Goal: Information Seeking & Learning: Compare options

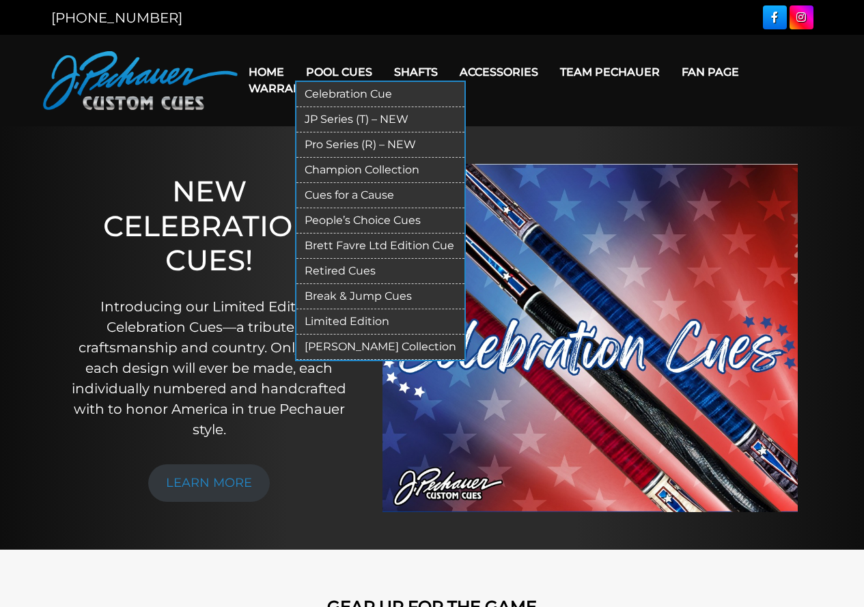
click at [359, 115] on link "JP Series (T) – NEW" at bounding box center [380, 119] width 168 height 25
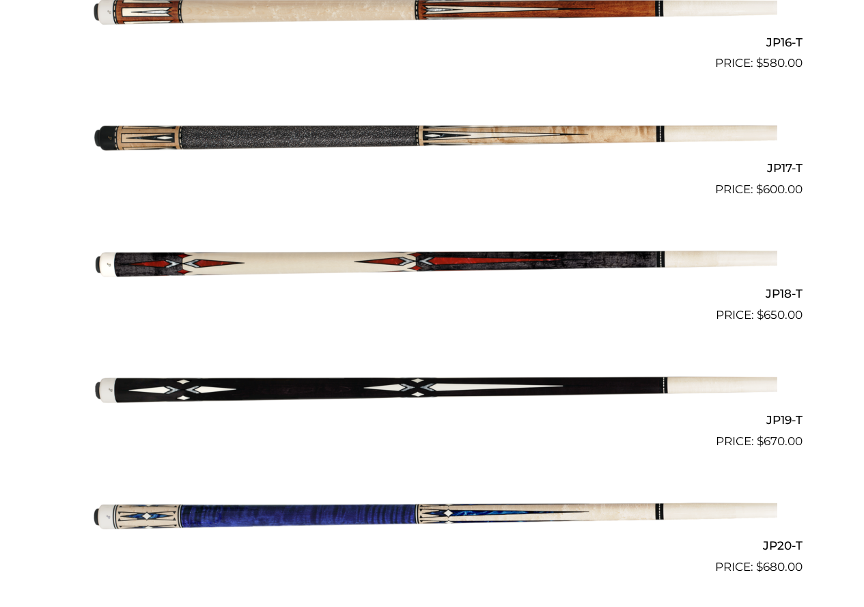
scroll to position [2369, 0]
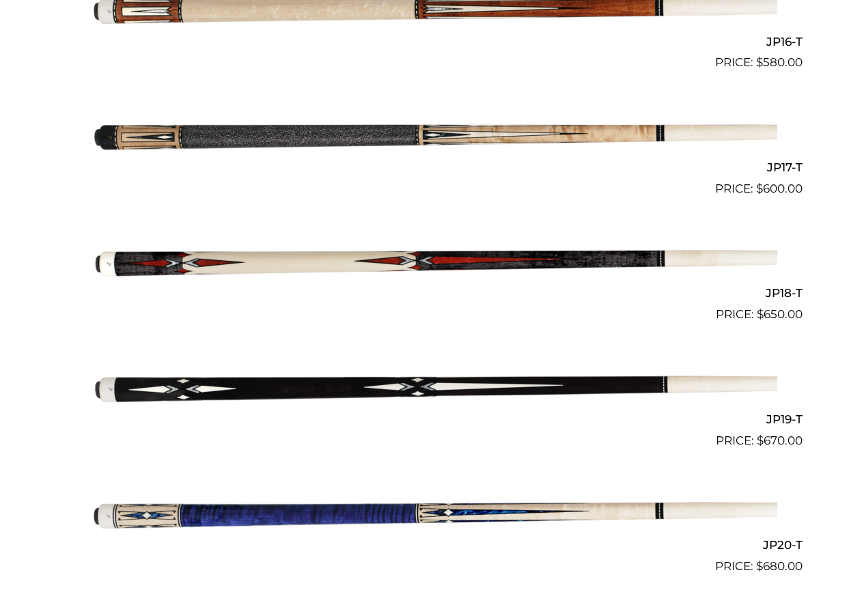
click at [543, 384] on img at bounding box center [432, 386] width 690 height 115
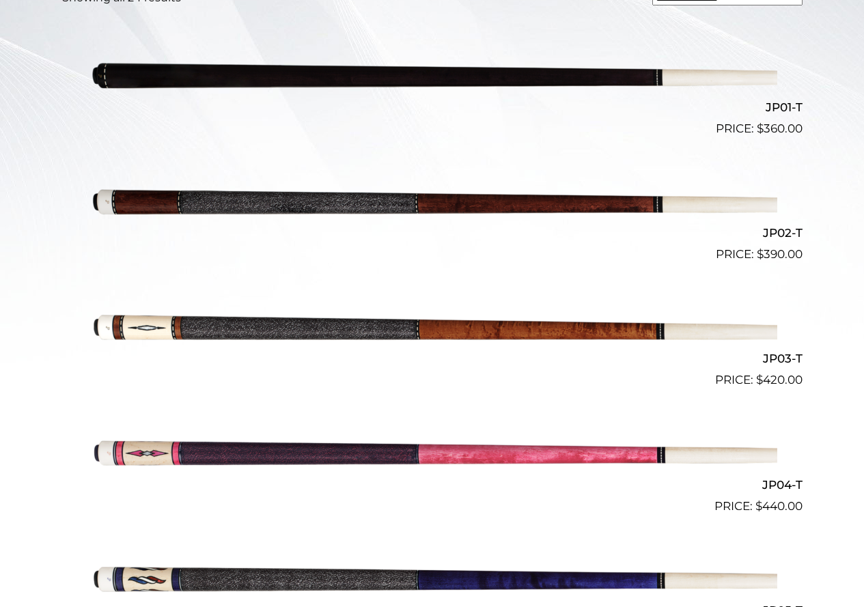
scroll to position [0, 0]
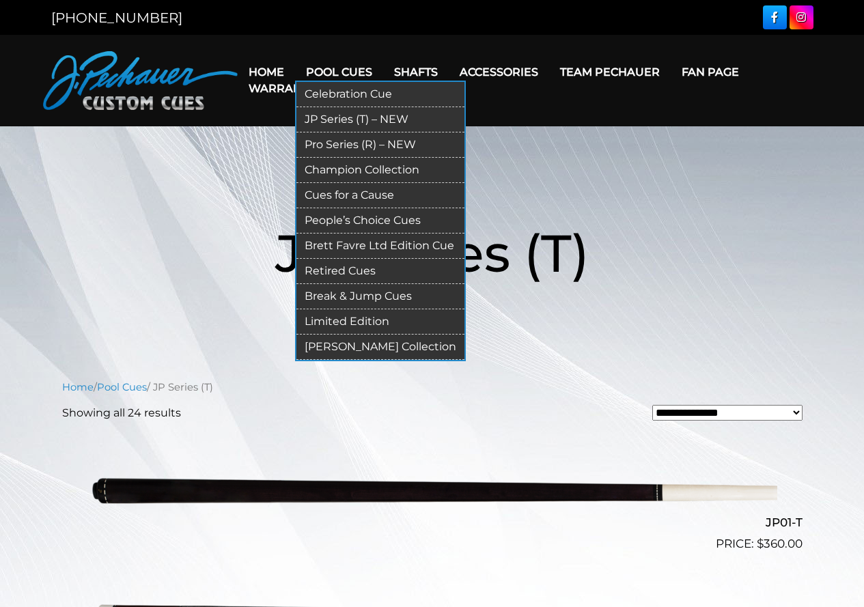
click at [398, 352] on link "[PERSON_NAME] Collection" at bounding box center [380, 347] width 168 height 25
click at [338, 141] on link "Pro Series (R) – NEW" at bounding box center [380, 144] width 168 height 25
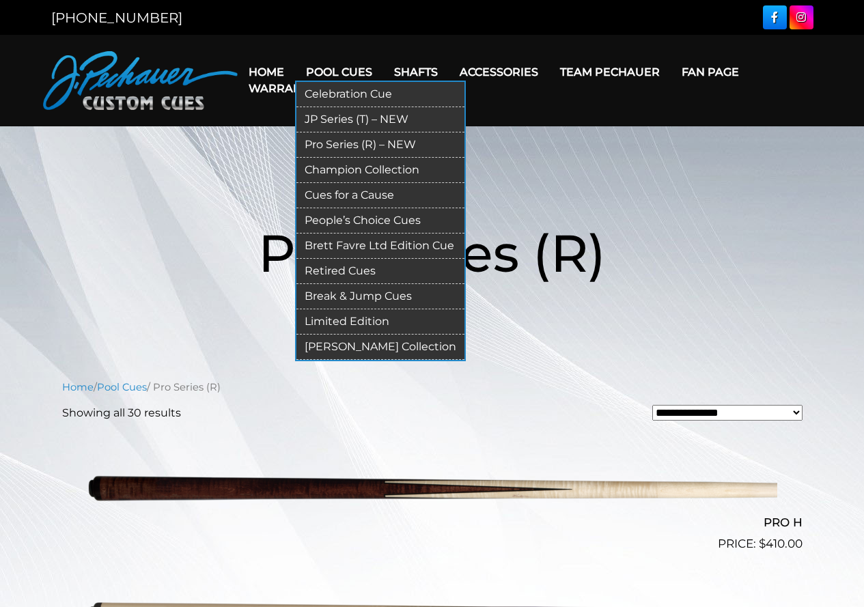
click at [346, 117] on link "JP Series (T) – NEW" at bounding box center [380, 119] width 168 height 25
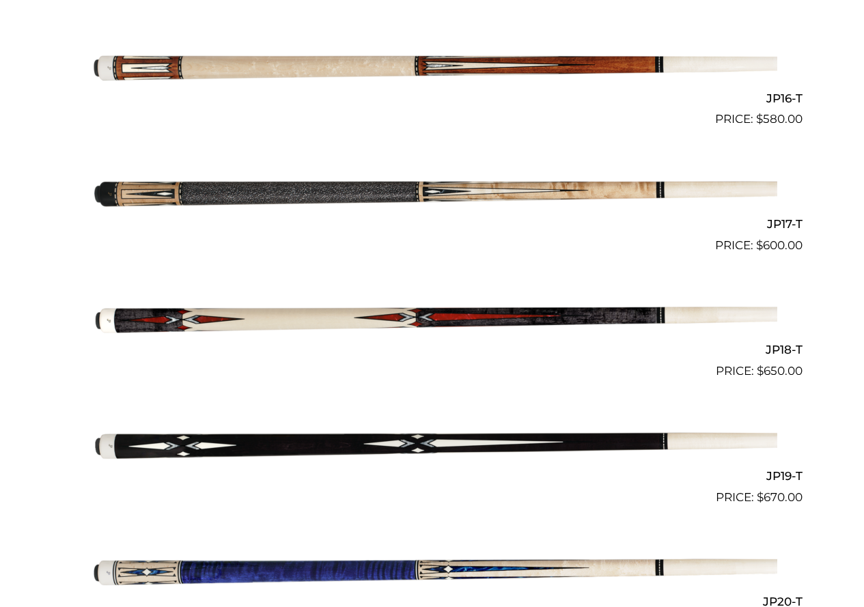
scroll to position [2314, 0]
